Goal: Use online tool/utility: Utilize a website feature to perform a specific function

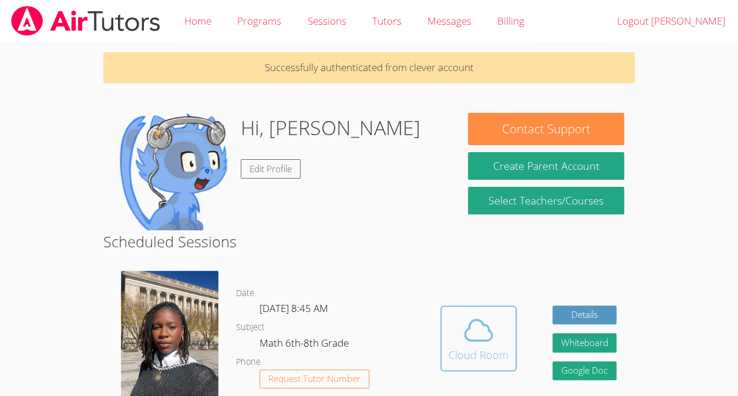
click at [453, 327] on span at bounding box center [479, 330] width 60 height 33
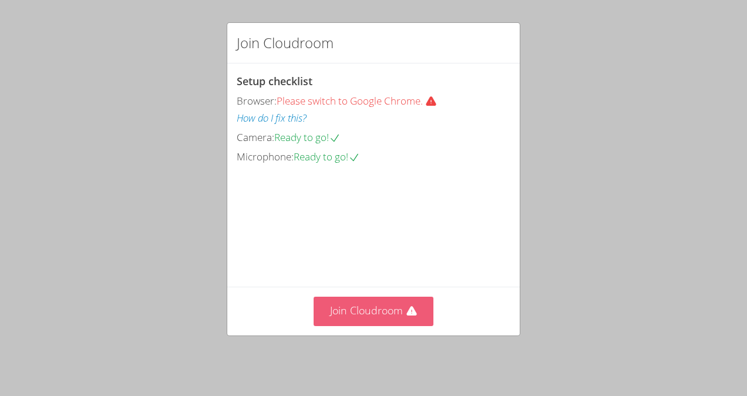
click at [394, 303] on button "Join Cloudroom" at bounding box center [374, 311] width 120 height 29
click at [369, 305] on button "Join Cloudroom" at bounding box center [374, 311] width 120 height 29
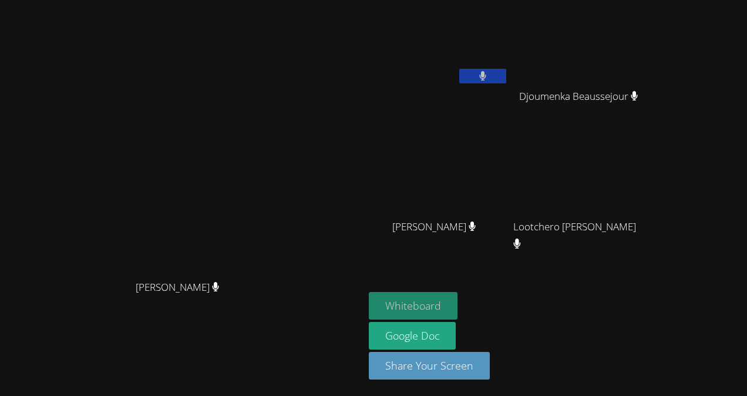
click at [458, 314] on button "Whiteboard" at bounding box center [413, 306] width 89 height 28
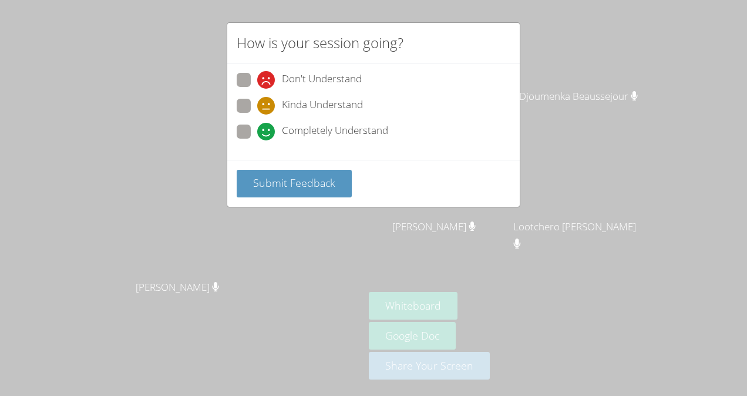
click at [244, 70] on div "Don't Understand Kinda Understand Completely Understand" at bounding box center [373, 111] width 293 height 96
click at [257, 89] on span at bounding box center [257, 89] width 0 height 0
click at [257, 73] on input "Don't Understand" at bounding box center [262, 78] width 10 height 10
radio input "true"
click at [296, 187] on span "Submit Feedback" at bounding box center [294, 183] width 82 height 14
